Goal: Information Seeking & Learning: Learn about a topic

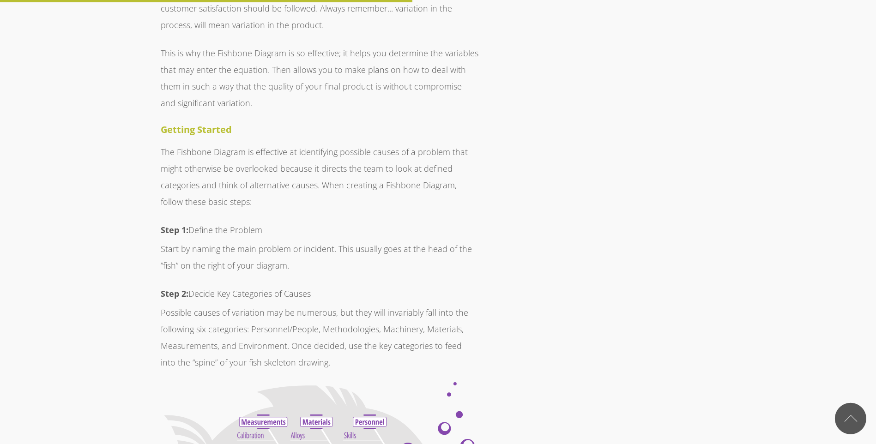
scroll to position [2587, 0]
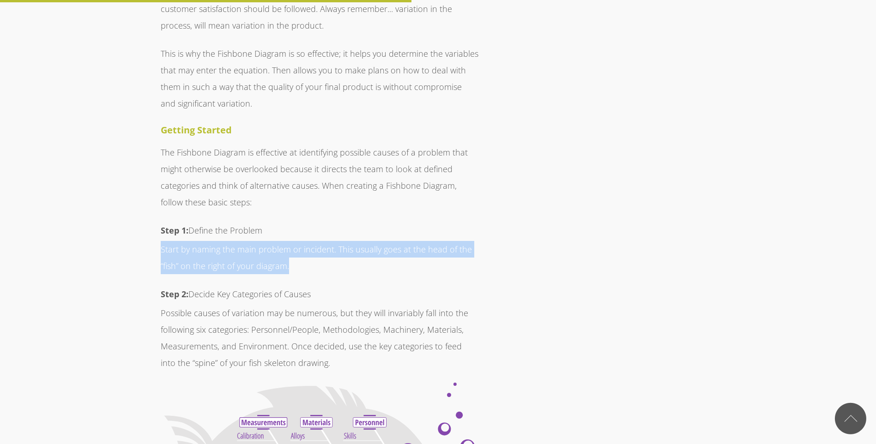
drag, startPoint x: 155, startPoint y: 216, endPoint x: 358, endPoint y: 231, distance: 203.8
drag, startPoint x: 358, startPoint y: 231, endPoint x: 266, endPoint y: 231, distance: 92.4
copy p "Start by naming the main problem or incident. This usually goes at the head of …"
click at [309, 206] on span "Unfortunately when it comes to life and reliability. there isn't a crystal ball…" at bounding box center [320, 211] width 318 height 4955
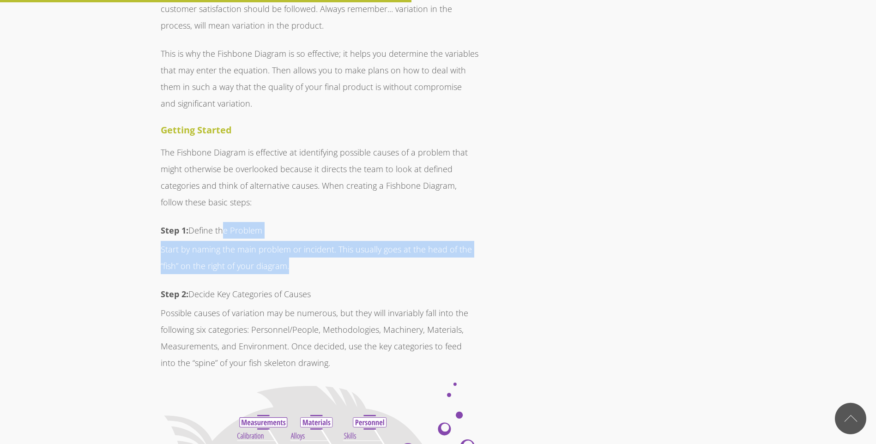
drag, startPoint x: 340, startPoint y: 231, endPoint x: 218, endPoint y: 199, distance: 126.6
click at [218, 199] on span "Unfortunately when it comes to life and reliability. there isn't a crystal ball…" at bounding box center [320, 211] width 318 height 4955
drag, startPoint x: 218, startPoint y: 199, endPoint x: 219, endPoint y: 204, distance: 5.3
click at [219, 222] on p "Step 1: Define the Problem" at bounding box center [320, 230] width 318 height 17
drag, startPoint x: 191, startPoint y: 199, endPoint x: 329, endPoint y: 229, distance: 141.4
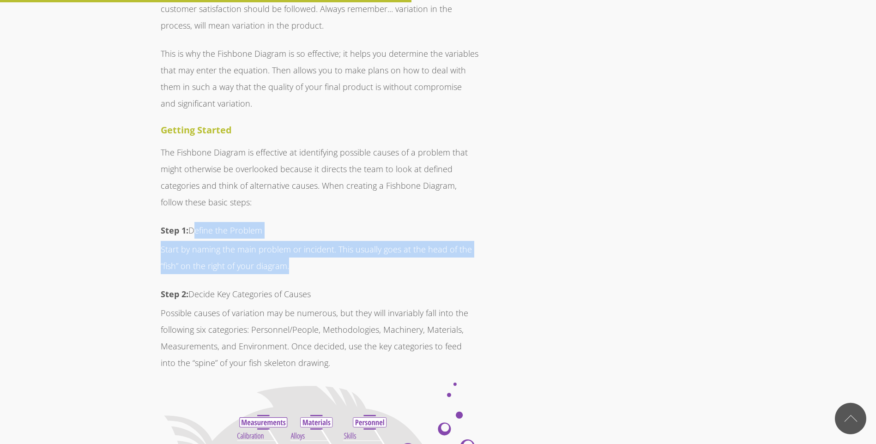
click at [329, 229] on span "Unfortunately when it comes to life and reliability. there isn't a crystal ball…" at bounding box center [320, 211] width 318 height 4955
drag, startPoint x: 329, startPoint y: 229, endPoint x: 282, endPoint y: 220, distance: 47.4
copy span "Define the Problem Start by naming the main problem or incident. This usually g…"
